Goal: Task Accomplishment & Management: Manage account settings

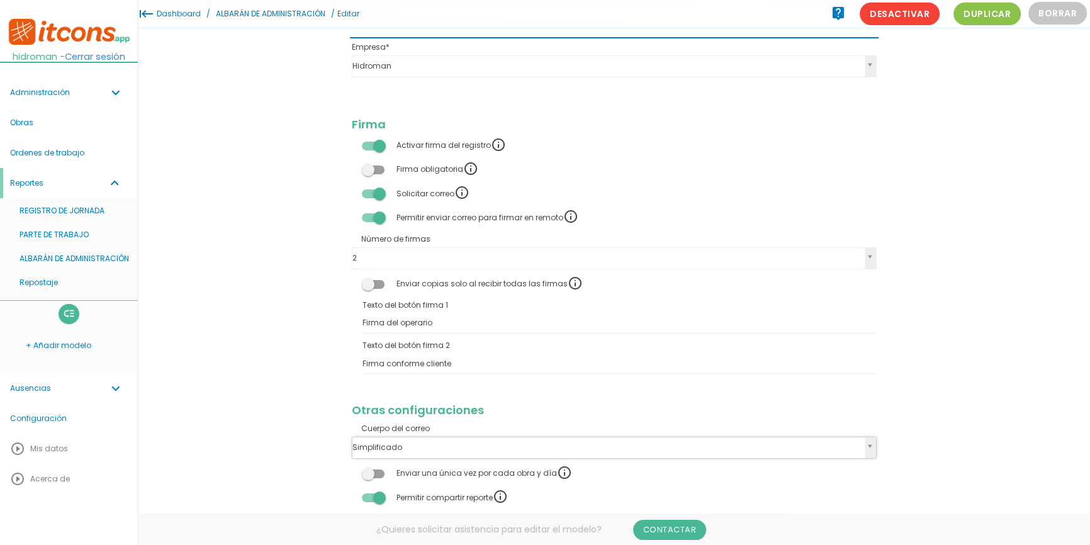
scroll to position [815, 0]
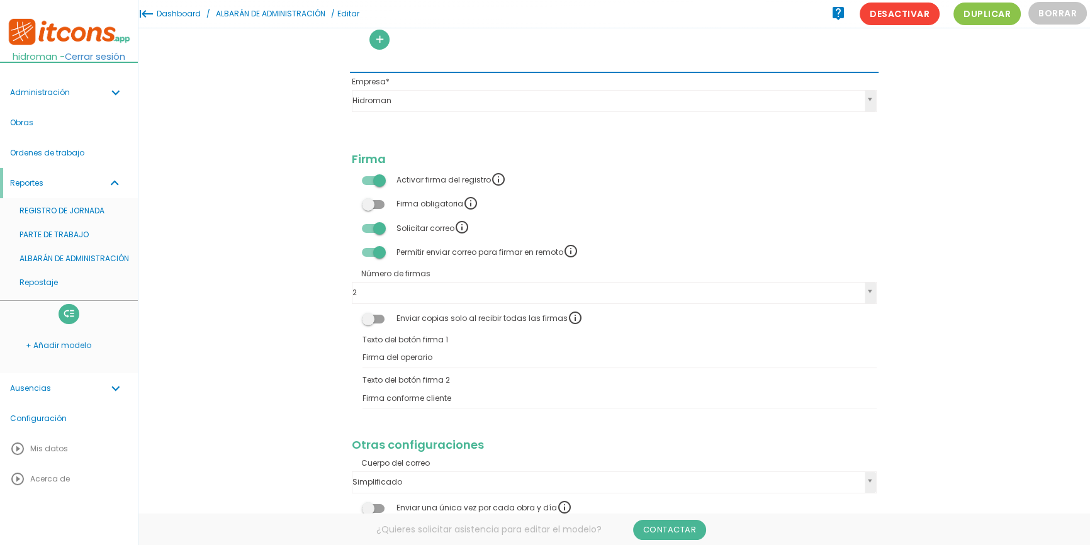
click at [377, 207] on span at bounding box center [373, 204] width 23 height 9
click at [352, 201] on input "checkbox" at bounding box center [352, 201] width 0 height 0
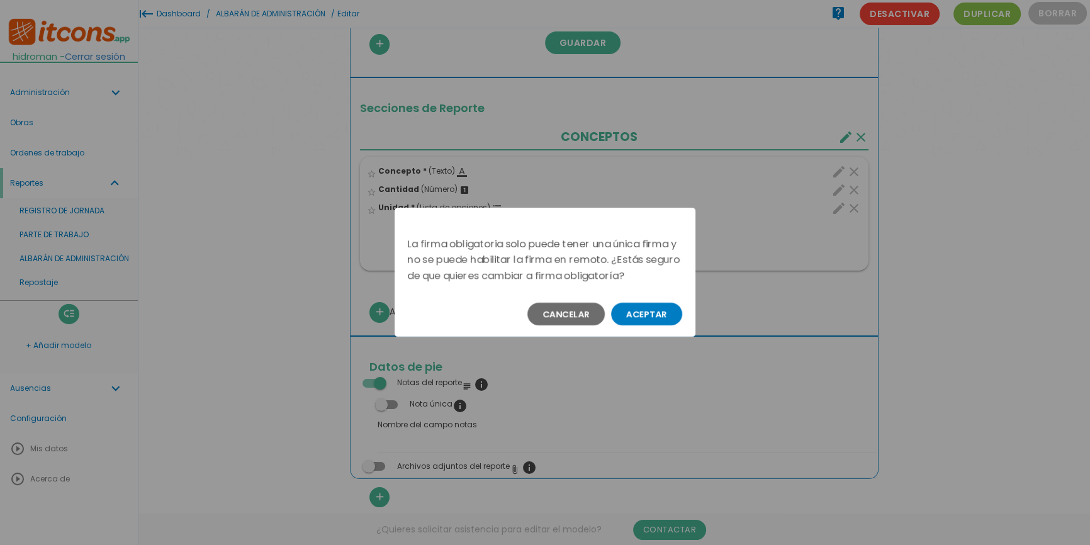
click at [635, 313] on button "Aceptar" at bounding box center [646, 314] width 71 height 23
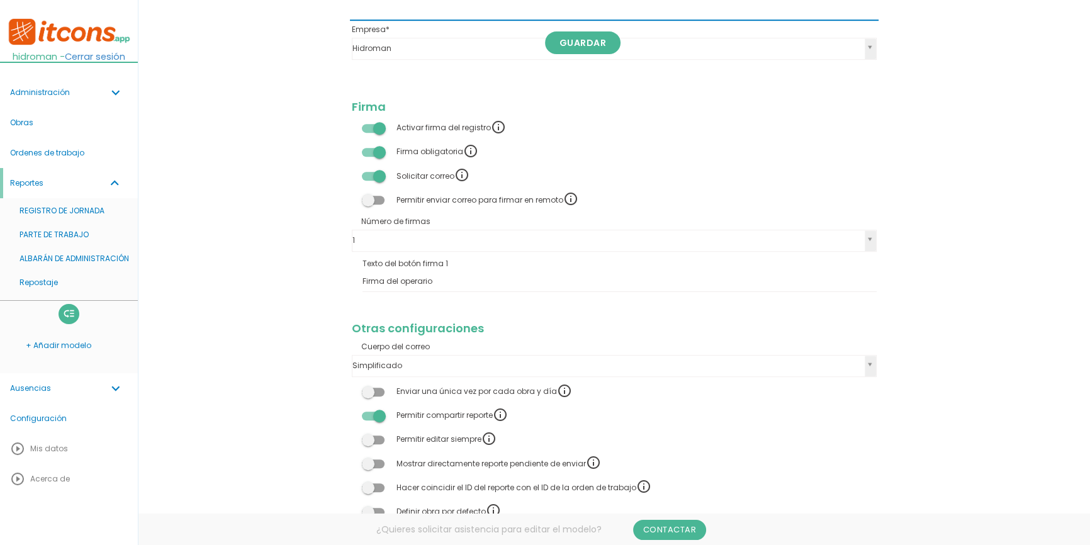
scroll to position [929, 0]
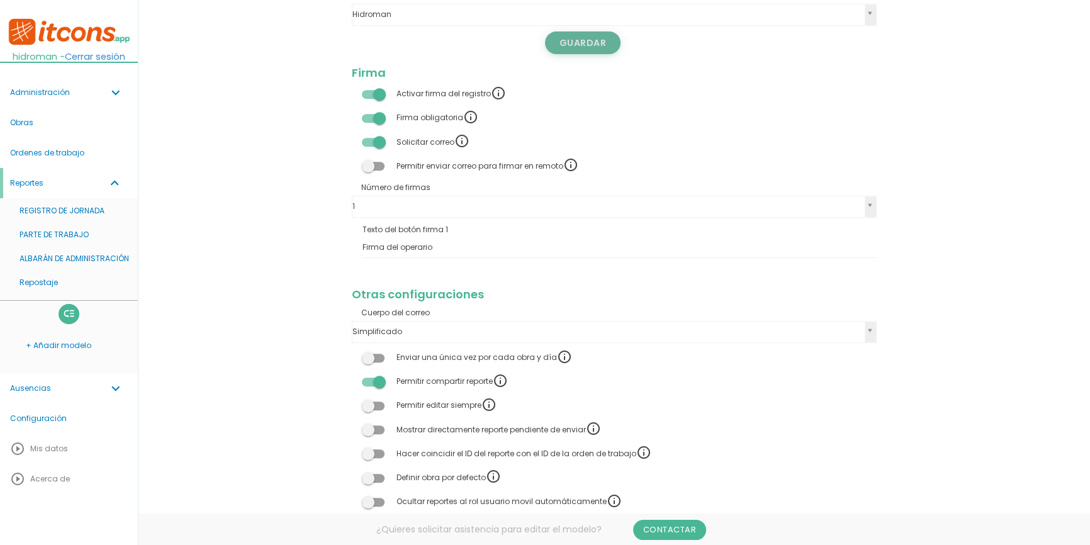
click at [592, 49] on link "Guardar" at bounding box center [582, 42] width 75 height 23
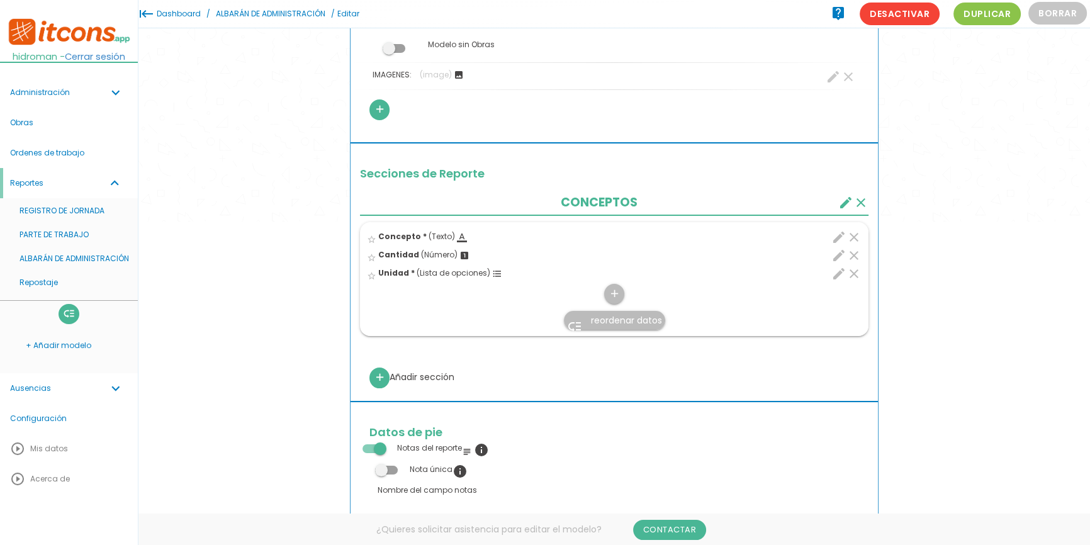
scroll to position [120, 0]
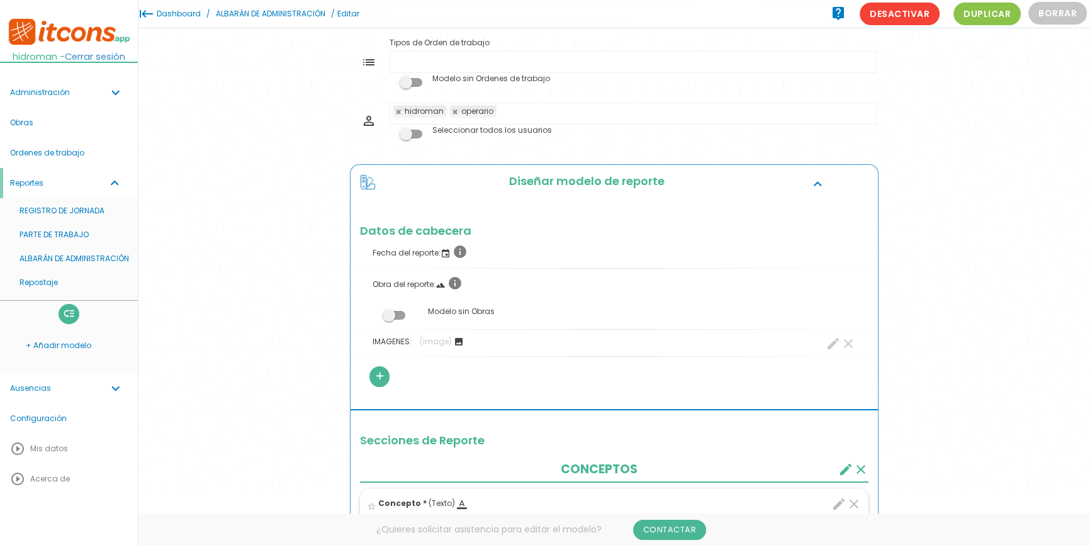
scroll to position [0, 0]
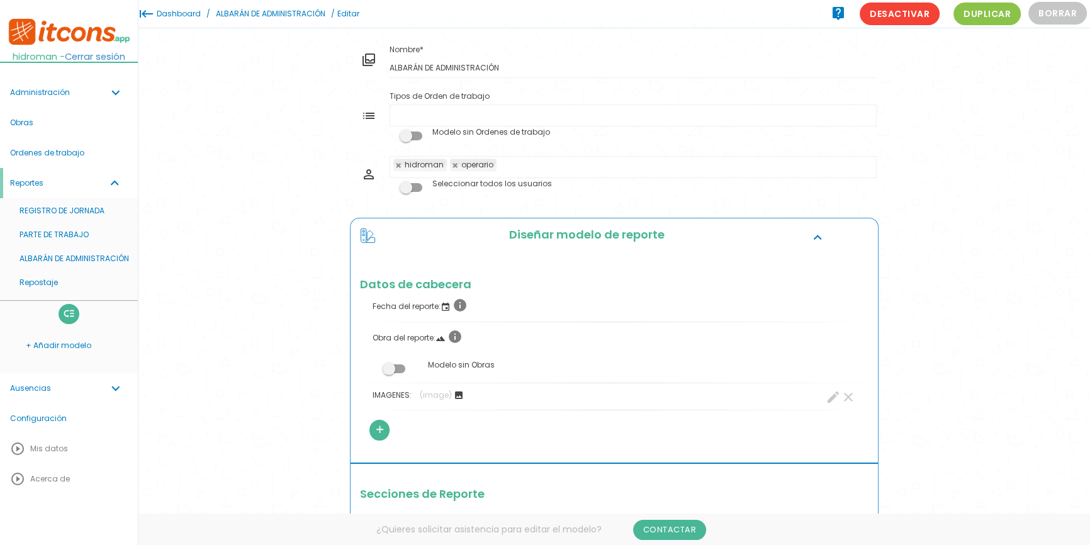
click at [564, 105] on ul "Tipos de Orden de trabajo" at bounding box center [633, 115] width 486 height 21
click at [449, 117] on ul "Tipos de Orden de trabajo" at bounding box center [633, 115] width 486 height 21
click at [53, 389] on link "Ausencias expand_more" at bounding box center [69, 388] width 138 height 30
